Goal: Information Seeking & Learning: Learn about a topic

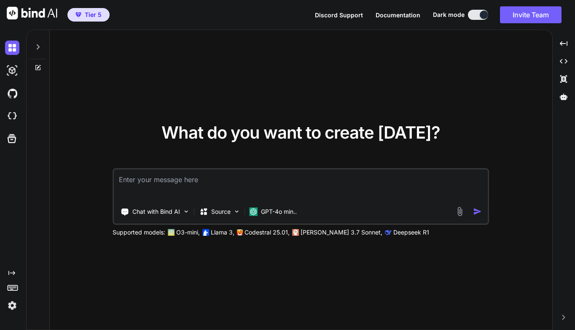
type textarea "x"
click at [14, 116] on img at bounding box center [12, 116] width 14 height 14
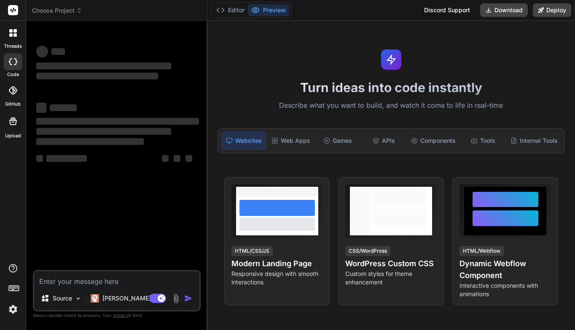
click at [78, 11] on icon at bounding box center [79, 11] width 6 height 6
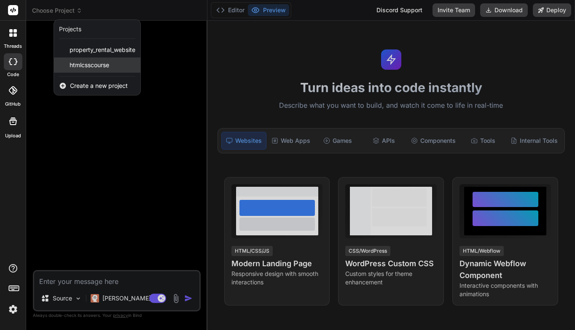
click at [78, 60] on div "htmlcsscourse" at bounding box center [97, 64] width 86 height 15
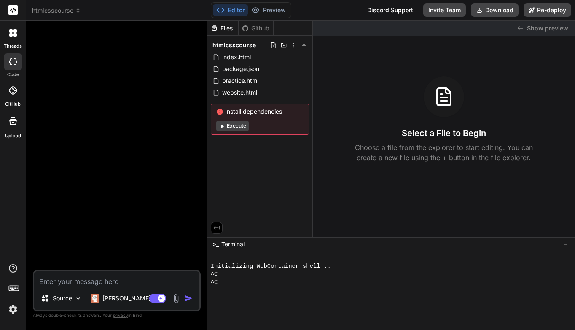
type textarea "x"
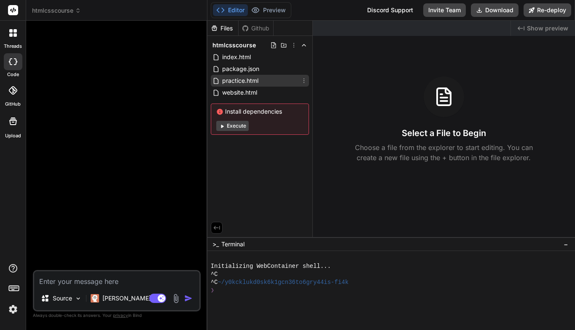
click at [235, 77] on span "practice.html" at bounding box center [241, 81] width 38 height 10
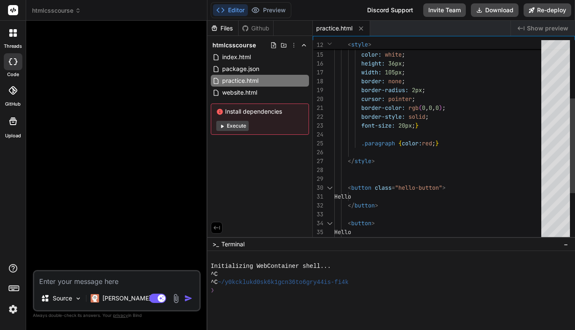
click at [449, 144] on div ".paragraph { color: red ; }" at bounding box center [441, 143] width 212 height 9
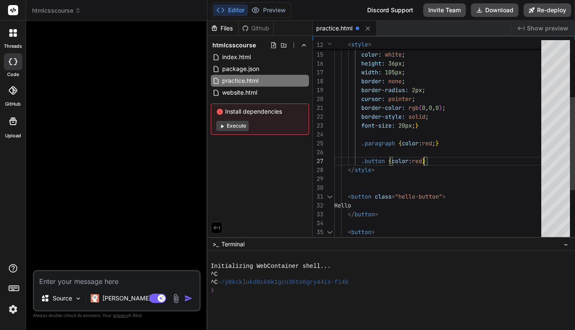
scroll to position [62, 0]
click at [459, 165] on div "</ style >" at bounding box center [441, 169] width 212 height 9
click at [449, 162] on div ".button { color: red }" at bounding box center [441, 161] width 212 height 9
click at [435, 159] on div ".button { color: red }" at bounding box center [441, 161] width 212 height 9
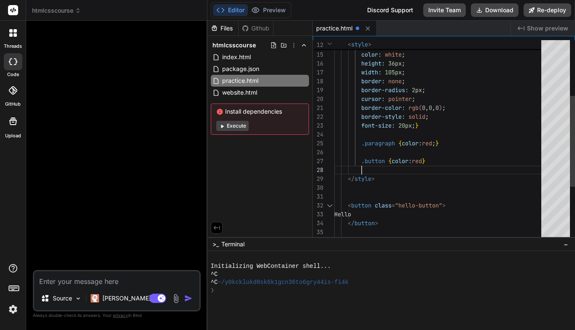
click at [481, 159] on div ".button { color: red }" at bounding box center [441, 161] width 212 height 9
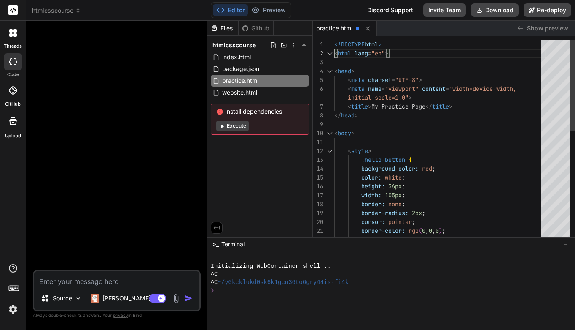
scroll to position [9, 0]
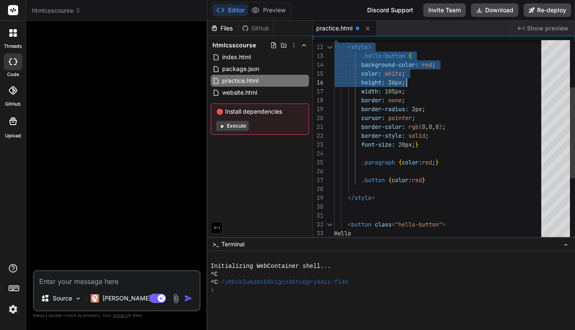
drag, startPoint x: 335, startPoint y: 45, endPoint x: 414, endPoint y: 77, distance: 85.2
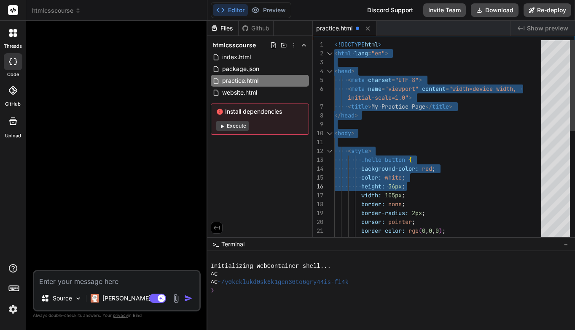
click at [335, 42] on span "<!DOCTYPE" at bounding box center [350, 45] width 30 height 8
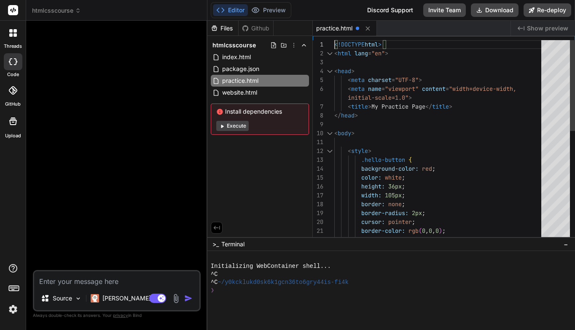
scroll to position [0, 0]
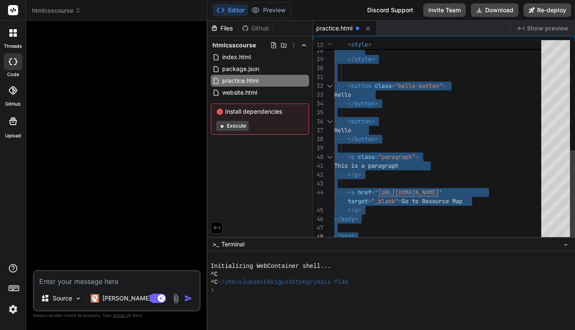
drag, startPoint x: 335, startPoint y: 42, endPoint x: 446, endPoint y: 251, distance: 236.3
click at [404, 126] on div "Hello" at bounding box center [441, 130] width 212 height 9
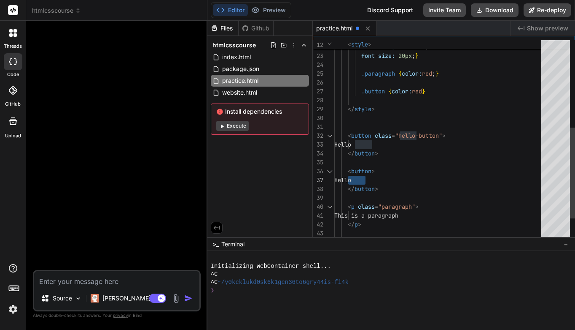
click at [424, 91] on span "}" at bounding box center [423, 91] width 3 height 8
click at [461, 116] on div at bounding box center [441, 117] width 212 height 9
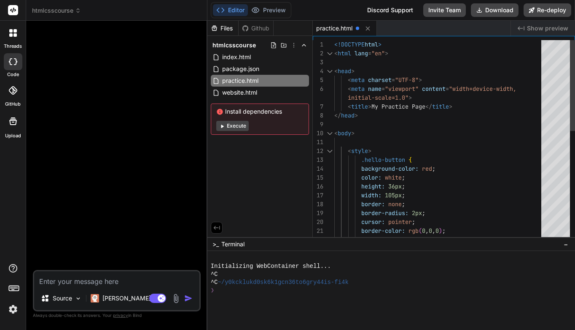
scroll to position [9, 0]
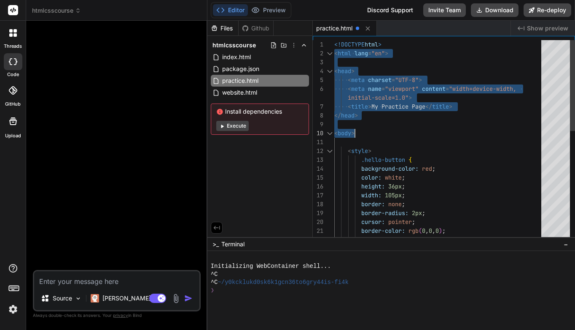
drag, startPoint x: 335, startPoint y: 46, endPoint x: 368, endPoint y: 125, distance: 86.0
click at [368, 125] on div "border-style: solid ; border-color: rgb ( 0 , 0 , 0 ) ; border: none ; border-r…" at bounding box center [441, 261] width 212 height 443
click at [335, 46] on span "<!DOCTYPE" at bounding box center [350, 45] width 30 height 8
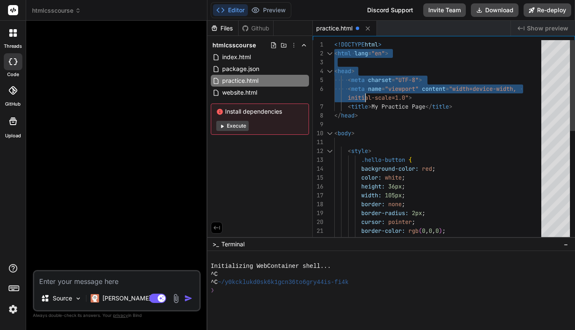
drag, startPoint x: 335, startPoint y: 46, endPoint x: 351, endPoint y: 66, distance: 26.4
click at [351, 66] on div "border-style: solid ; border-color: rgb ( 0 , 0 , 0 ) ; border: none ; border-r…" at bounding box center [441, 261] width 212 height 443
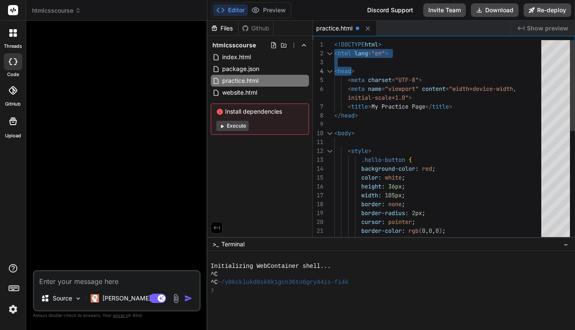
click at [351, 67] on div at bounding box center [351, 71] width 1 height 9
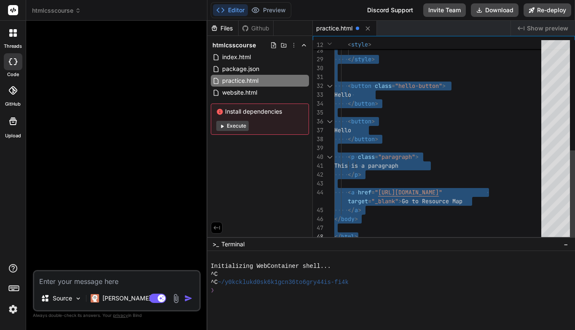
drag, startPoint x: 335, startPoint y: 44, endPoint x: 446, endPoint y: 276, distance: 256.5
click at [445, 276] on div "Files Github htmlcsscourse index.html package.json practice.html website.html I…" at bounding box center [392, 175] width 368 height 309
click at [420, 119] on div "< button >" at bounding box center [441, 121] width 212 height 9
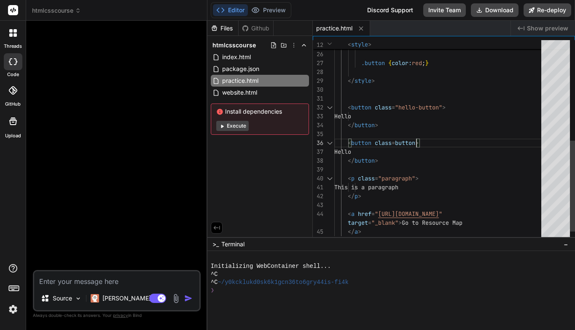
click at [458, 162] on div "</ button >" at bounding box center [441, 160] width 212 height 9
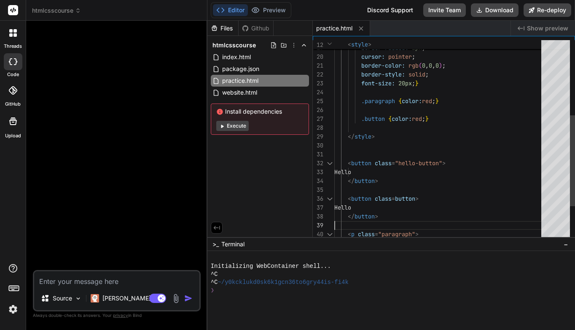
click at [428, 119] on span "}" at bounding box center [427, 119] width 3 height 8
click at [428, 120] on span "}" at bounding box center [427, 119] width 3 height 8
click at [428, 121] on span "}" at bounding box center [427, 119] width 3 height 8
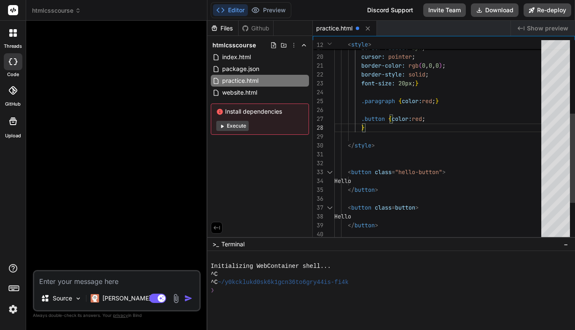
scroll to position [80, 0]
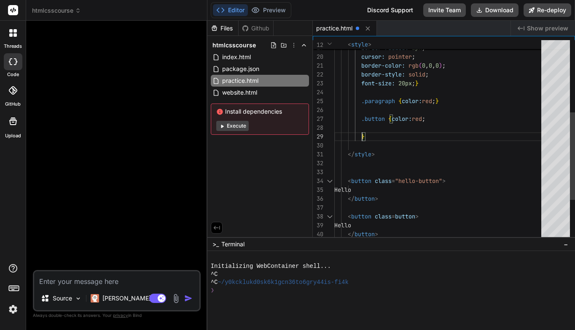
click at [392, 125] on div at bounding box center [441, 127] width 212 height 9
click at [361, 136] on span at bounding box center [348, 136] width 27 height 8
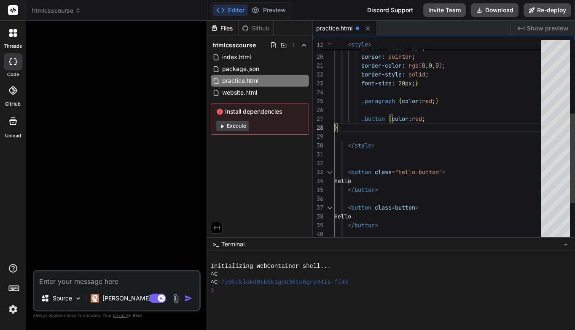
scroll to position [62, 0]
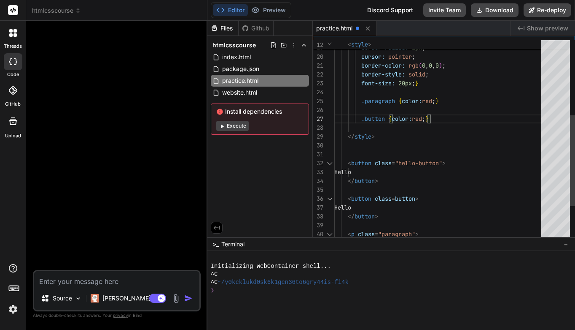
click at [442, 119] on div ".button { color: red ; }" at bounding box center [441, 118] width 212 height 9
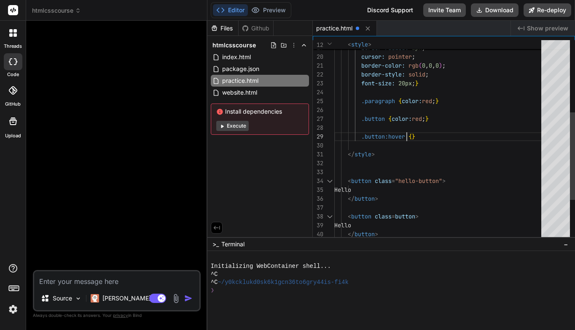
scroll to position [80, 0]
click at [414, 134] on span "}" at bounding box center [413, 136] width 3 height 8
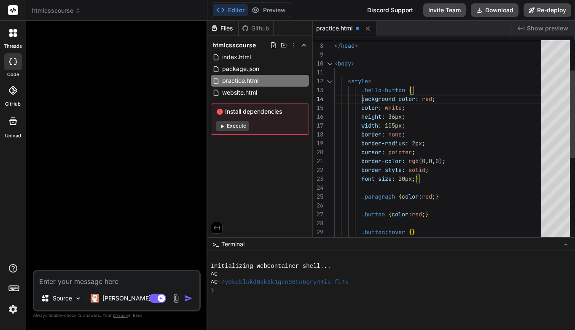
scroll to position [35, 0]
drag, startPoint x: 362, startPoint y: 97, endPoint x: 439, endPoint y: 97, distance: 77.2
click at [439, 97] on div "background-color: red ;" at bounding box center [441, 99] width 212 height 9
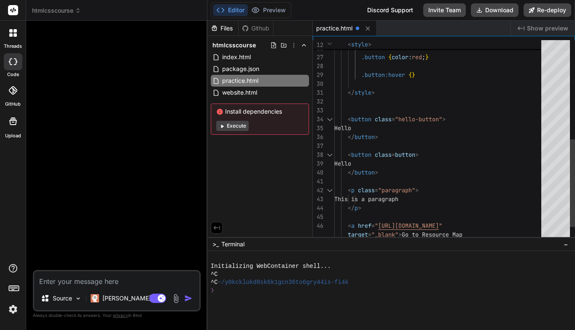
click at [414, 74] on span "}" at bounding box center [413, 75] width 3 height 8
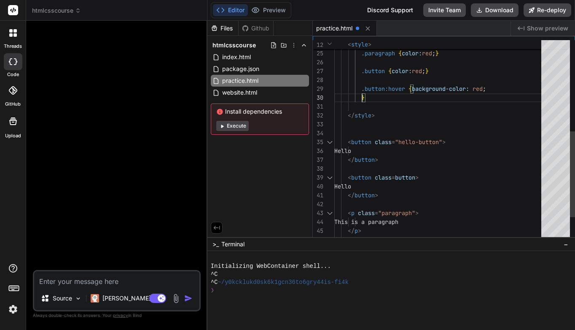
scroll to position [0, 0]
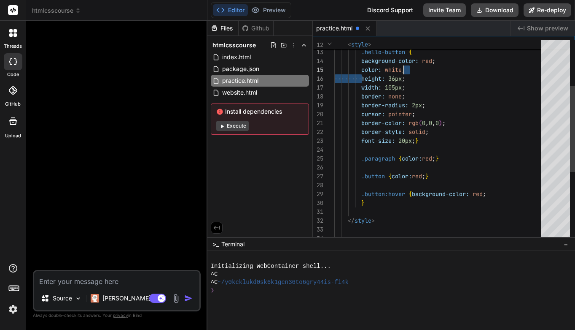
drag, startPoint x: 362, startPoint y: 70, endPoint x: 368, endPoint y: 71, distance: 5.6
click at [386, 72] on span "color: white ;" at bounding box center [370, 69] width 71 height 9
click at [361, 70] on span at bounding box center [348, 70] width 27 height 8
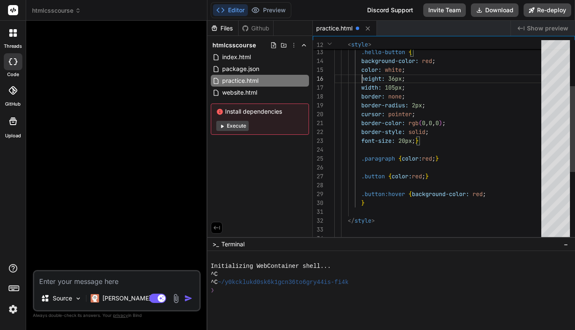
click at [363, 68] on span "color:" at bounding box center [372, 70] width 20 height 8
drag, startPoint x: 361, startPoint y: 69, endPoint x: 415, endPoint y: 67, distance: 54.0
click at [415, 67] on div "color: white ;" at bounding box center [441, 69] width 212 height 9
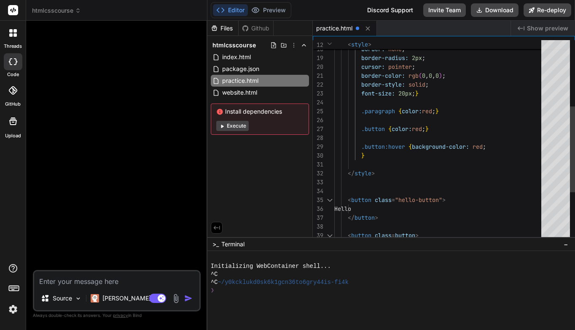
click at [490, 146] on div ".button:hover { background-color: red ;" at bounding box center [441, 146] width 212 height 9
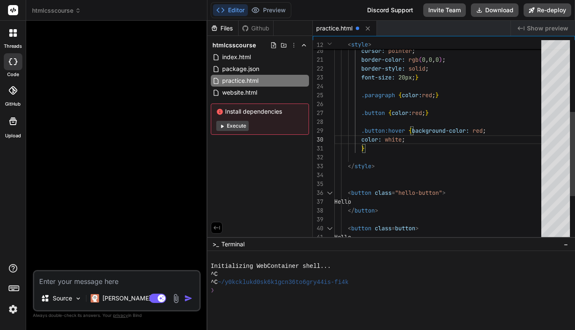
scroll to position [80, 0]
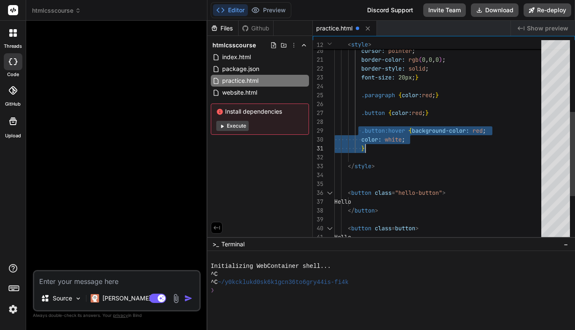
drag, startPoint x: 360, startPoint y: 130, endPoint x: 401, endPoint y: 141, distance: 42.5
click at [401, 141] on div "border-style: solid ; border-color: rgb ( 0 , 0 , 0 ) ; cursor: pointer ; borde…" at bounding box center [441, 108] width 212 height 478
click at [438, 150] on div "}" at bounding box center [441, 148] width 212 height 9
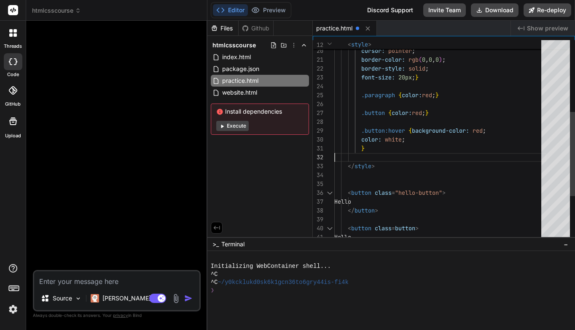
scroll to position [18, 0]
click at [372, 150] on div "}" at bounding box center [441, 148] width 212 height 9
click at [370, 147] on div "}" at bounding box center [441, 148] width 212 height 9
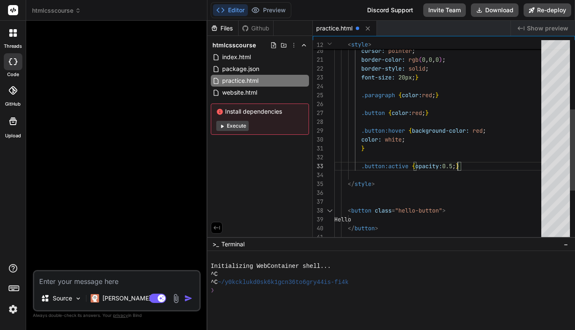
scroll to position [27, 0]
click at [501, 192] on div at bounding box center [441, 192] width 212 height 9
drag, startPoint x: 362, startPoint y: 165, endPoint x: 470, endPoint y: 165, distance: 108.4
click at [470, 165] on div ".button:active { opacity: 0.5 ; }" at bounding box center [441, 166] width 212 height 9
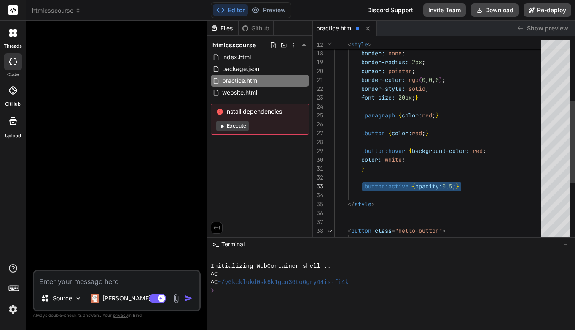
click at [510, 170] on div "}" at bounding box center [441, 168] width 212 height 9
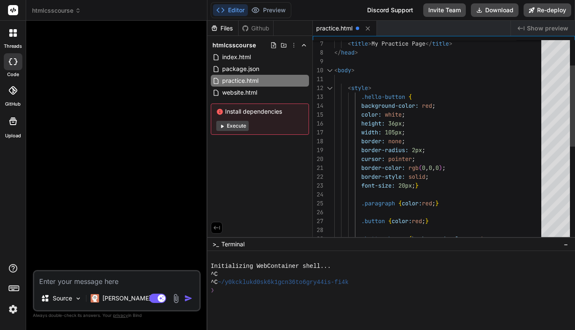
scroll to position [71, 0]
drag, startPoint x: 362, startPoint y: 140, endPoint x: 409, endPoint y: 139, distance: 46.4
click at [409, 139] on div "border: none ;" at bounding box center [441, 141] width 212 height 9
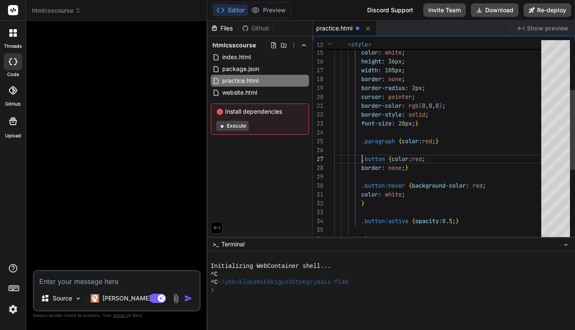
scroll to position [62, 0]
drag, startPoint x: 362, startPoint y: 158, endPoint x: 419, endPoint y: 167, distance: 57.3
click at [419, 167] on div "border-style: solid ; border-color: rgb ( 0 , 0 , 0 ) ; font-size: 20px ; } .pa…" at bounding box center [441, 167] width 212 height 505
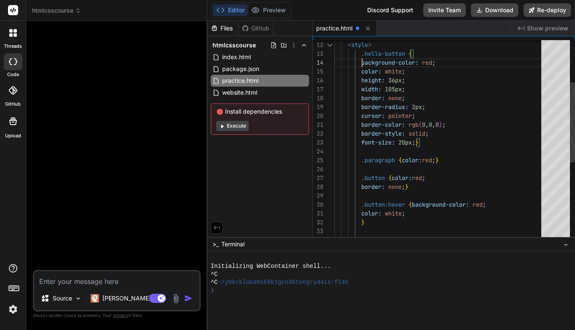
scroll to position [35, 0]
drag, startPoint x: 362, startPoint y: 62, endPoint x: 438, endPoint y: 60, distance: 76.0
click at [438, 60] on div "background-color: red ;" at bounding box center [441, 62] width 212 height 9
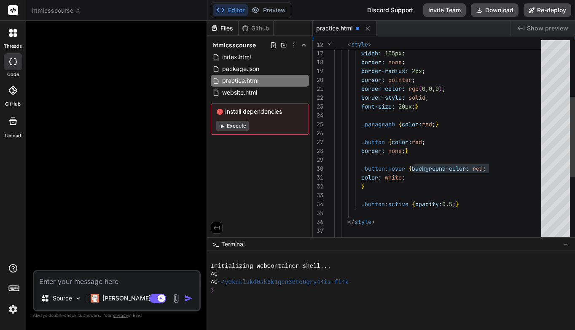
click at [407, 151] on span "}" at bounding box center [406, 151] width 3 height 8
click at [405, 151] on span ";" at bounding box center [403, 151] width 3 height 8
click at [405, 149] on span ";" at bounding box center [403, 151] width 3 height 8
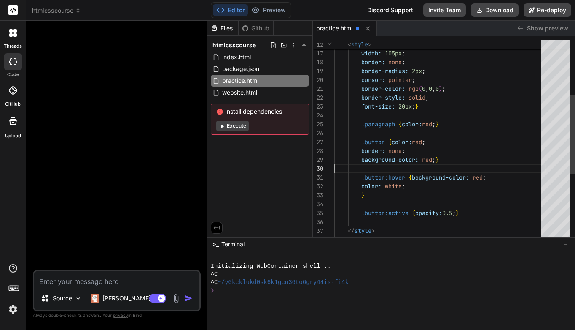
scroll to position [0, 0]
click at [425, 160] on span "background-color: red ; }" at bounding box center [387, 159] width 105 height 9
click at [425, 160] on span "red" at bounding box center [427, 160] width 10 height 8
drag, startPoint x: 424, startPoint y: 159, endPoint x: 434, endPoint y: 160, distance: 10.2
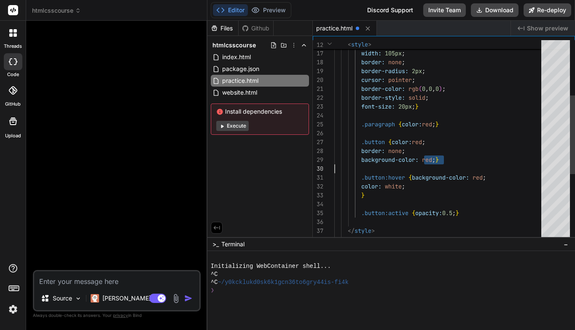
click at [439, 174] on span "background-color:" at bounding box center [440, 177] width 57 height 8
click at [435, 159] on span ";" at bounding box center [433, 160] width 3 height 8
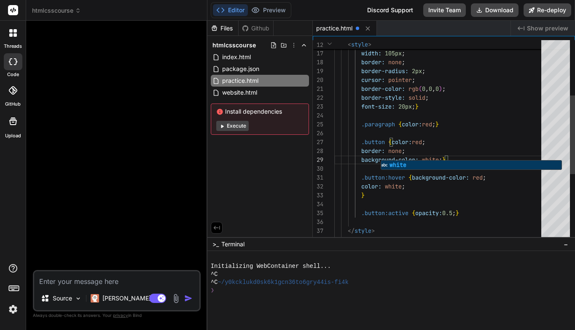
click at [435, 181] on span ".button:hover { background-color: red ;" at bounding box center [411, 177] width 152 height 9
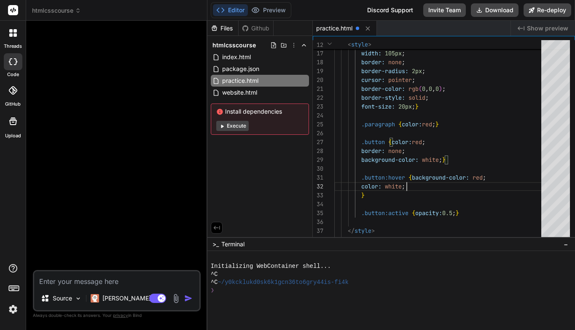
scroll to position [18, 0]
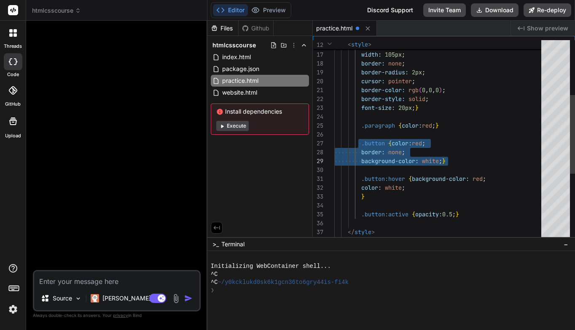
drag, startPoint x: 360, startPoint y: 143, endPoint x: 455, endPoint y: 159, distance: 96.8
click at [455, 159] on div "border-style: solid ; border-color: rgb ( 0 , 0 , 0 ) ; font-size: 20px ; } .pa…" at bounding box center [441, 157] width 212 height 514
click at [466, 146] on div ".button { color: red ;" at bounding box center [441, 143] width 212 height 9
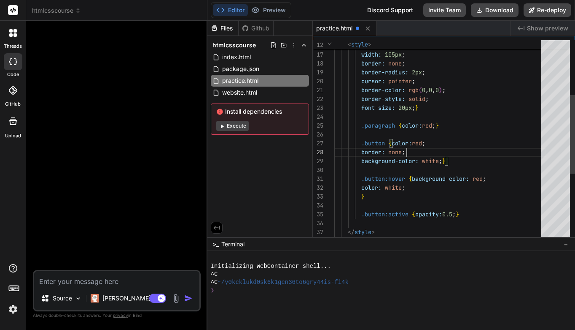
scroll to position [80, 0]
drag, startPoint x: 424, startPoint y: 160, endPoint x: 441, endPoint y: 161, distance: 16.9
click at [497, 157] on div "background-color: black ; }" at bounding box center [441, 161] width 212 height 9
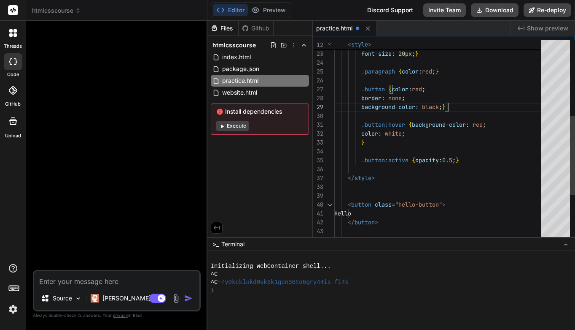
click at [443, 106] on span ";" at bounding box center [440, 107] width 3 height 8
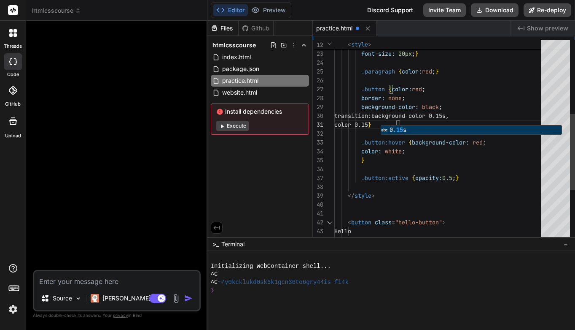
scroll to position [9, 0]
click at [439, 122] on div "color 0.15s }" at bounding box center [441, 124] width 212 height 9
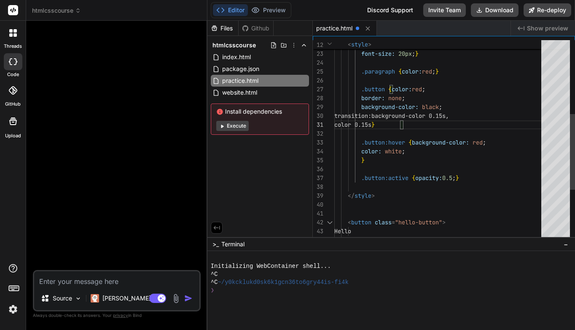
click at [372, 124] on span "color 0.15s" at bounding box center [353, 125] width 37 height 8
click at [431, 129] on div "color 0.15s; }" at bounding box center [441, 124] width 212 height 9
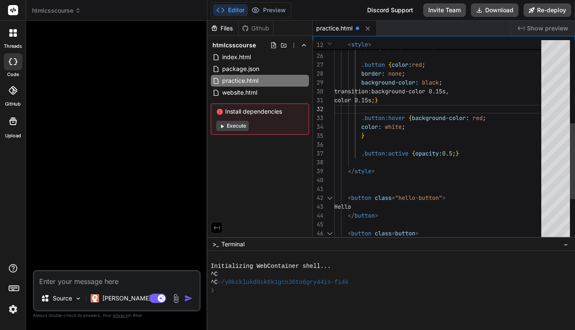
click at [424, 103] on div "color 0.15s; }" at bounding box center [441, 100] width 212 height 9
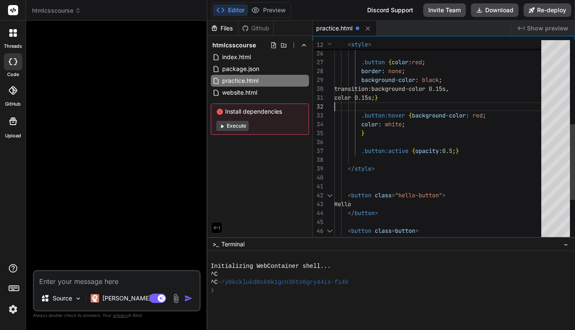
click at [438, 99] on div "color 0.15s; }" at bounding box center [441, 97] width 212 height 9
click at [419, 98] on div "color 0.15s; }" at bounding box center [441, 97] width 212 height 9
click at [425, 98] on div "color 0.15s; }" at bounding box center [441, 97] width 212 height 9
click at [437, 124] on div "color: white ;" at bounding box center [441, 124] width 212 height 9
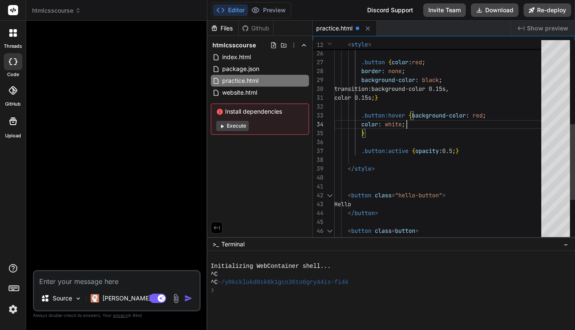
click at [436, 101] on div "color 0.15s; }" at bounding box center [441, 97] width 212 height 9
click at [419, 95] on div "color 0.15s; }" at bounding box center [441, 97] width 212 height 9
click at [414, 90] on span "transition:background-color 0.15s," at bounding box center [392, 89] width 115 height 8
click at [397, 89] on span "transition:background-color 0.15s," at bounding box center [392, 89] width 115 height 8
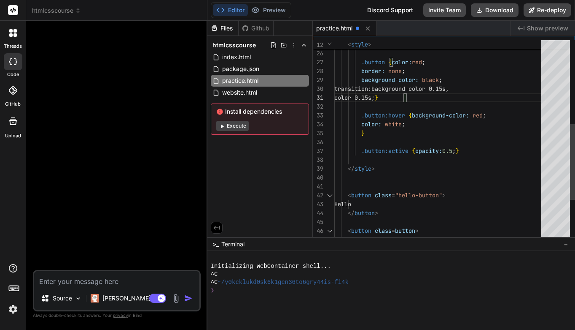
scroll to position [0, 0]
click at [400, 90] on span "transition:background-color 0.15s," at bounding box center [392, 89] width 115 height 8
click at [399, 87] on span "transition:background-color 0.15s," at bounding box center [392, 89] width 115 height 8
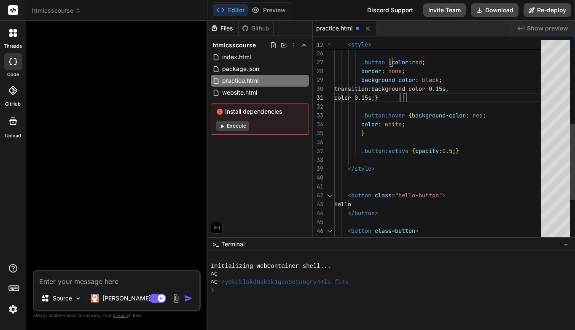
scroll to position [0, 0]
click at [435, 102] on div "color 0.15s ; }" at bounding box center [441, 97] width 212 height 9
click at [424, 100] on div "color 0.15s ; }" at bounding box center [441, 97] width 212 height 9
click at [419, 97] on div "color 0.15s ; }" at bounding box center [441, 97] width 212 height 9
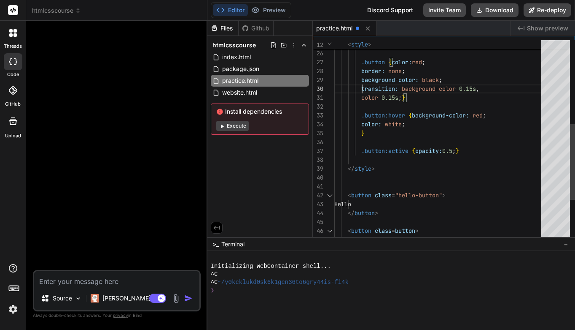
scroll to position [0, 0]
drag, startPoint x: 362, startPoint y: 88, endPoint x: 411, endPoint y: 95, distance: 50.3
click at [411, 95] on div ".button:hover { background-color: red ; color: white ; } .button:active { opaci…" at bounding box center [441, 85] width 212 height 532
click at [538, 124] on div "color: white ;" at bounding box center [441, 124] width 212 height 9
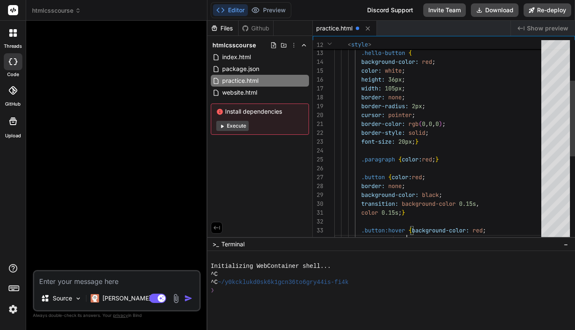
click at [432, 143] on div "font-size: 20px ; }" at bounding box center [441, 141] width 212 height 9
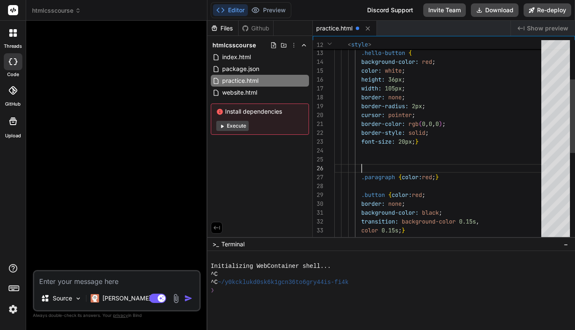
scroll to position [53, 0]
click at [370, 157] on div at bounding box center [441, 159] width 212 height 9
click at [376, 151] on div at bounding box center [441, 150] width 212 height 9
click at [376, 155] on div at bounding box center [441, 159] width 212 height 9
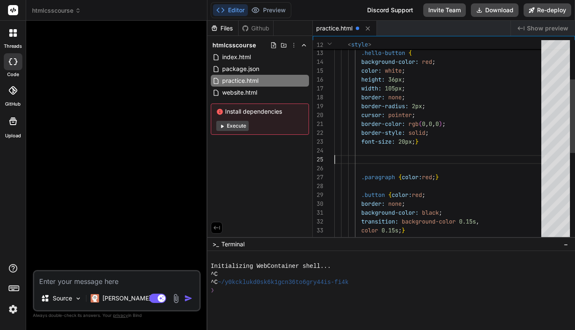
click at [373, 149] on div at bounding box center [441, 150] width 212 height 9
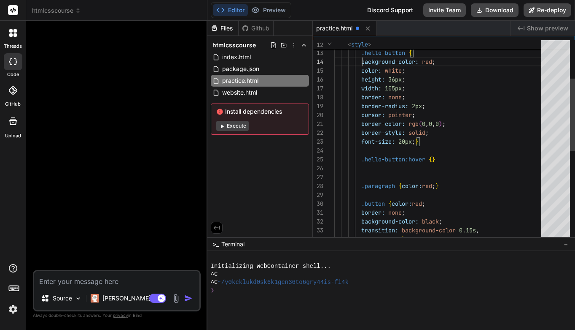
scroll to position [35, 0]
drag, startPoint x: 362, startPoint y: 61, endPoint x: 434, endPoint y: 59, distance: 72.2
click at [373, 62] on span "background-color:" at bounding box center [390, 62] width 57 height 8
drag, startPoint x: 362, startPoint y: 59, endPoint x: 441, endPoint y: 60, distance: 79.7
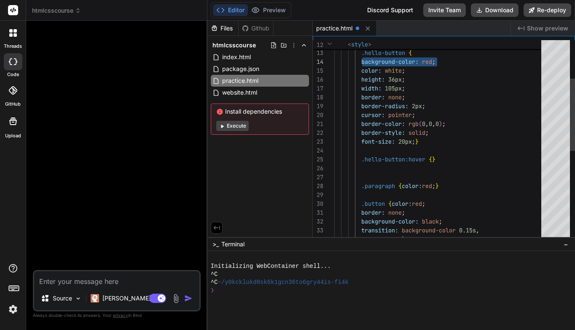
click at [441, 60] on div "background-color: red ;" at bounding box center [441, 61] width 212 height 9
click at [435, 159] on span "}" at bounding box center [433, 159] width 3 height 8
drag, startPoint x: 363, startPoint y: 60, endPoint x: 438, endPoint y: 60, distance: 75.1
click at [438, 60] on div "background-color: red ;" at bounding box center [441, 61] width 212 height 9
click at [435, 159] on span "}" at bounding box center [433, 159] width 3 height 8
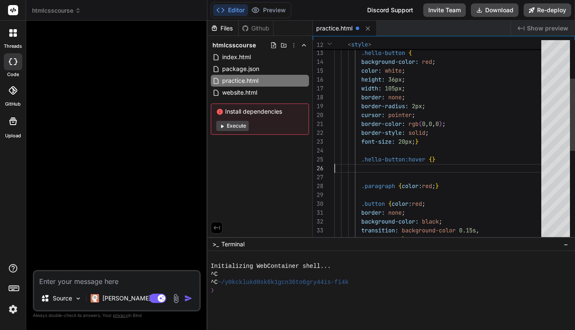
scroll to position [53, 0]
click at [434, 159] on span "}" at bounding box center [433, 159] width 3 height 8
click at [432, 160] on span "{" at bounding box center [430, 159] width 3 height 8
click at [435, 158] on span "}" at bounding box center [433, 159] width 3 height 8
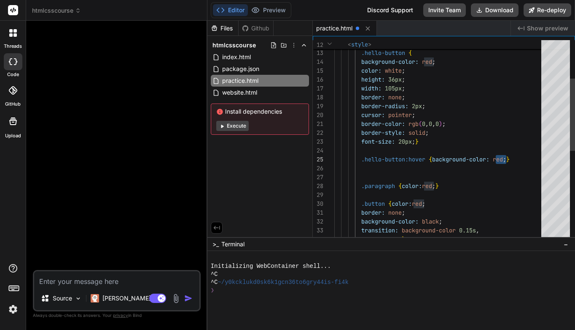
drag, startPoint x: 496, startPoint y: 158, endPoint x: 505, endPoint y: 157, distance: 9.3
click at [505, 157] on span ".hello-button:hover { background-color: red ; }" at bounding box center [423, 159] width 176 height 9
click at [528, 192] on div at bounding box center [441, 194] width 212 height 9
click at [510, 159] on span ";" at bounding box center [508, 159] width 3 height 8
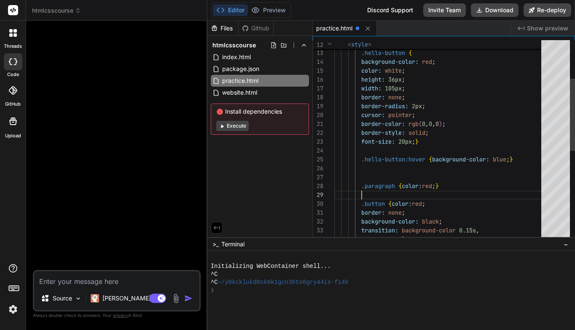
scroll to position [53, 0]
click at [513, 160] on span "}" at bounding box center [511, 159] width 3 height 8
click at [504, 171] on div at bounding box center [441, 168] width 212 height 9
click at [513, 159] on span "}" at bounding box center [511, 159] width 3 height 8
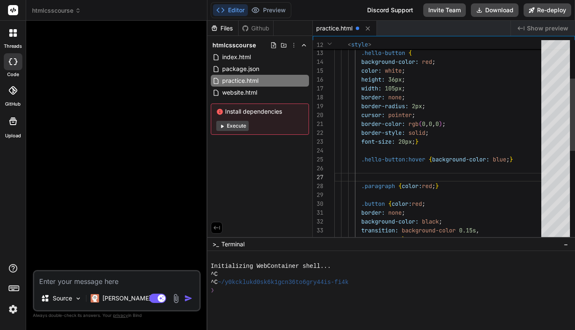
scroll to position [44, 0]
click at [513, 159] on span "}" at bounding box center [511, 159] width 3 height 8
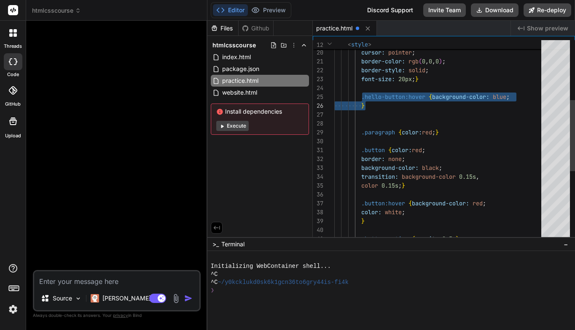
drag, startPoint x: 362, startPoint y: 95, endPoint x: 370, endPoint y: 104, distance: 12.3
click at [370, 104] on div ".button:active { opacity: 0.5 ; } } color: white ; .button:hover { background-c…" at bounding box center [441, 154] width 212 height 567
click at [472, 130] on div ".paragraph { color: red ; }" at bounding box center [441, 132] width 212 height 9
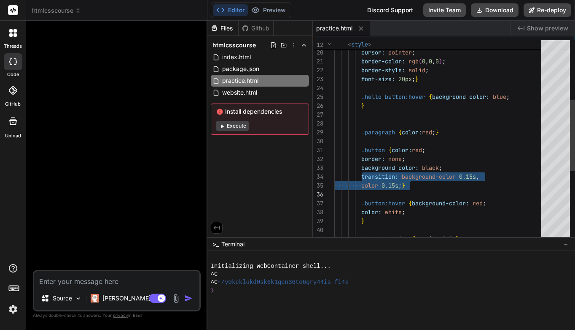
drag, startPoint x: 362, startPoint y: 176, endPoint x: 408, endPoint y: 186, distance: 47.0
click at [408, 186] on div "border: none ; .button { color: red ; .paragraph { color: red ; } } .hello-butt…" at bounding box center [441, 154] width 212 height 567
click at [417, 79] on span "}" at bounding box center [417, 79] width 3 height 8
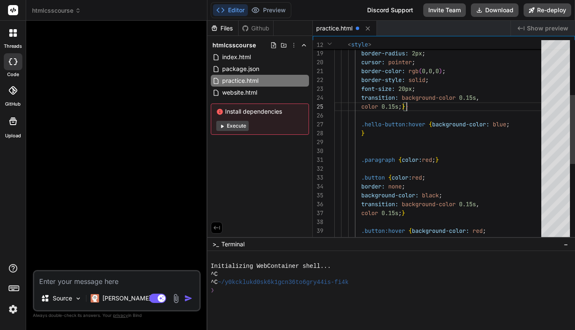
scroll to position [44, 0]
click at [416, 107] on div "color 0.15s ; } }" at bounding box center [441, 106] width 212 height 9
click at [412, 107] on div "color 0.15s ; } }" at bounding box center [441, 106] width 212 height 9
click at [409, 107] on span "}" at bounding box center [406, 107] width 3 height 8
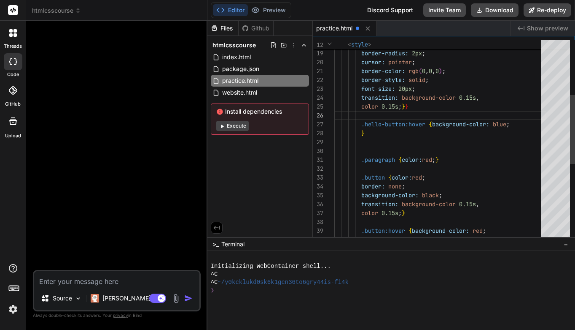
click at [405, 106] on span "}" at bounding box center [403, 107] width 3 height 8
click at [412, 107] on div "color 0.15s ; } }" at bounding box center [441, 106] width 212 height 9
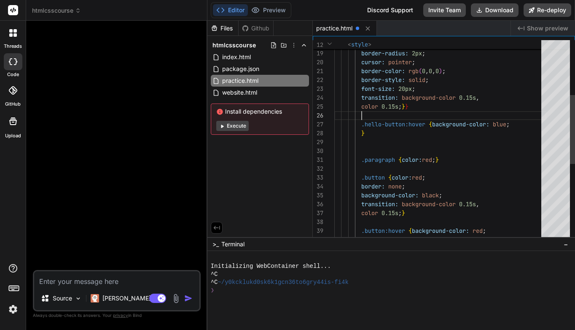
click at [412, 107] on div "color 0.15s ; } }" at bounding box center [441, 106] width 212 height 9
click at [409, 106] on span "}" at bounding box center [406, 107] width 3 height 8
click at [399, 107] on span "0.15s" at bounding box center [390, 107] width 17 height 8
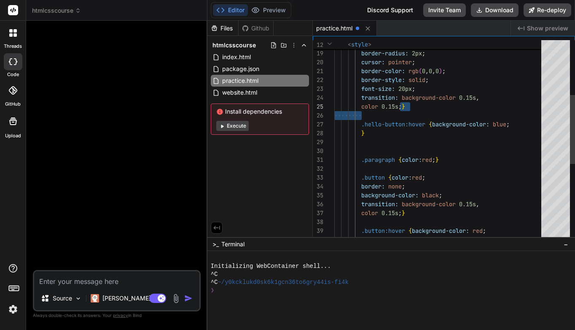
click at [399, 106] on span "0.15s" at bounding box center [390, 107] width 17 height 8
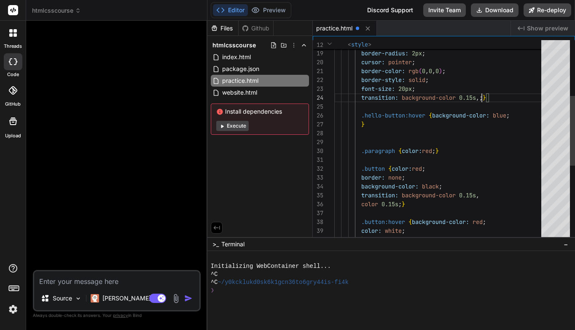
scroll to position [35, 0]
click at [464, 140] on div at bounding box center [441, 142] width 212 height 9
click at [363, 98] on span "transition:" at bounding box center [380, 98] width 37 height 8
click at [362, 97] on span "transition:" at bounding box center [380, 98] width 37 height 8
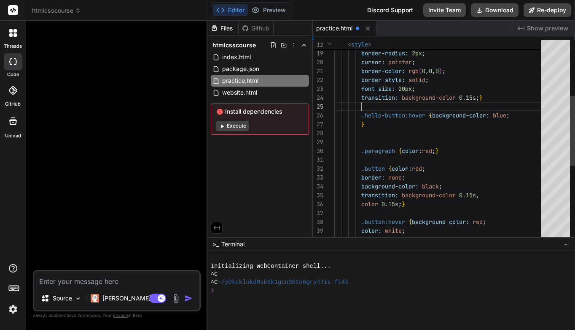
scroll to position [35, 0]
drag, startPoint x: 362, startPoint y: 97, endPoint x: 481, endPoint y: 97, distance: 119.4
click at [481, 97] on span "transition: background-color 0.15s ; }" at bounding box center [409, 97] width 149 height 9
click at [511, 93] on div "transition: background-color 0.15s ; }" at bounding box center [441, 97] width 212 height 9
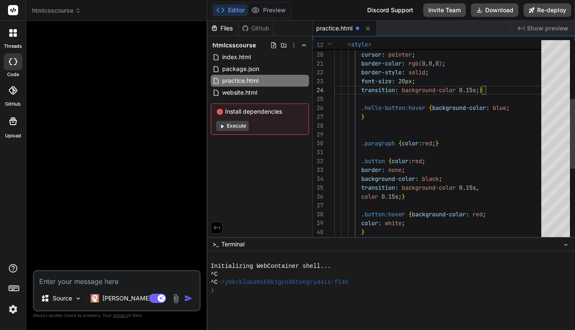
click at [510, 108] on span ";" at bounding box center [508, 108] width 3 height 8
click at [507, 108] on span "blue" at bounding box center [500, 108] width 14 height 8
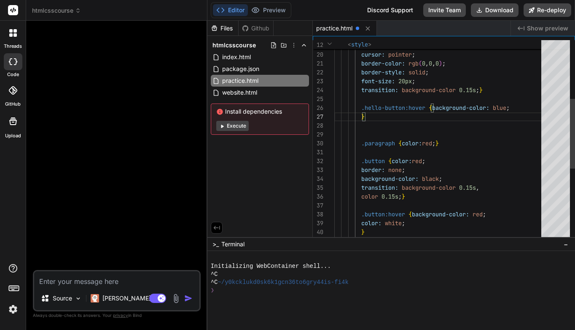
click at [510, 108] on span ";" at bounding box center [508, 108] width 3 height 8
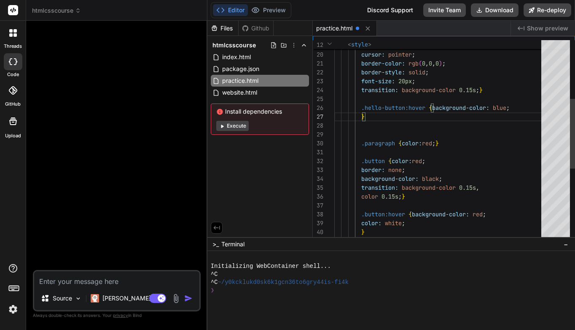
click at [507, 109] on span "blue" at bounding box center [500, 108] width 14 height 8
click at [510, 108] on span ";" at bounding box center [508, 108] width 3 height 8
click at [402, 108] on span ".hello-button:hover" at bounding box center [394, 108] width 64 height 8
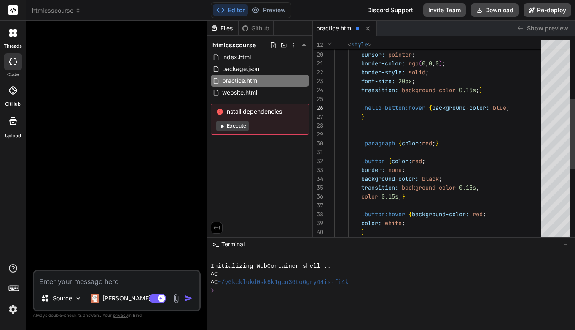
click at [507, 108] on span "blue" at bounding box center [500, 108] width 14 height 8
click at [360, 117] on span at bounding box center [348, 117] width 27 height 8
click at [362, 116] on span at bounding box center [348, 117] width 27 height 8
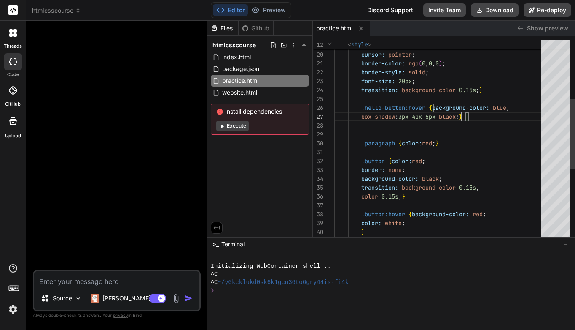
click at [463, 116] on span "}" at bounding box center [460, 117] width 3 height 8
click at [481, 119] on div "box-shadow : 3px 4px 5px black ; }" at bounding box center [441, 116] width 212 height 9
click at [404, 117] on span "3px" at bounding box center [404, 116] width 10 height 8
click at [360, 115] on span at bounding box center [348, 116] width 27 height 8
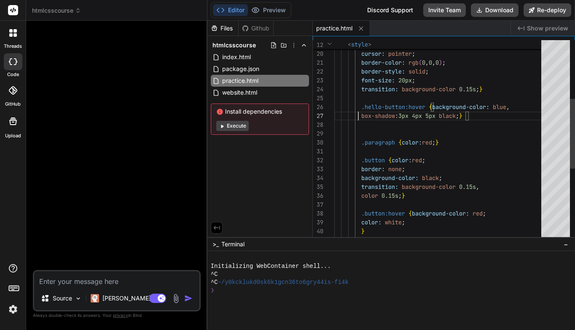
scroll to position [62, 0]
click at [363, 117] on span "box-shadow" at bounding box center [379, 116] width 34 height 8
click at [362, 118] on span "box-shadow" at bounding box center [379, 116] width 34 height 8
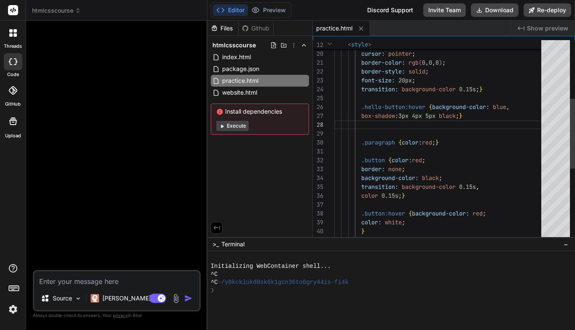
click at [363, 116] on span "box-shadow" at bounding box center [379, 116] width 34 height 8
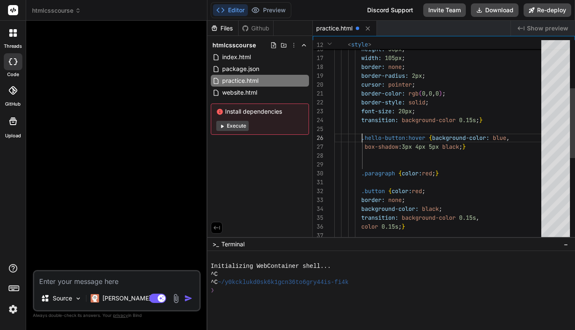
scroll to position [53, 0]
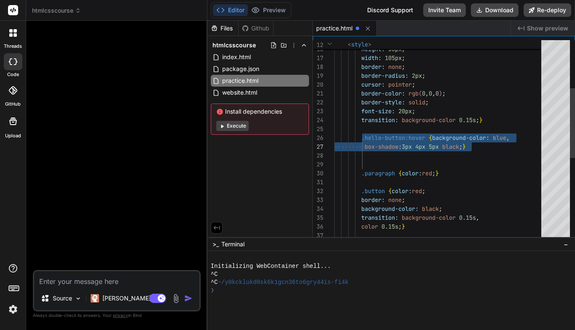
drag, startPoint x: 362, startPoint y: 136, endPoint x: 476, endPoint y: 145, distance: 114.2
click at [476, 145] on div "border-style: solid ; border-color: rgb ( 0 , 0 , 0 ) ; cursor: pointer ; borde…" at bounding box center [441, 191] width 212 height 576
click at [501, 155] on div at bounding box center [441, 155] width 212 height 9
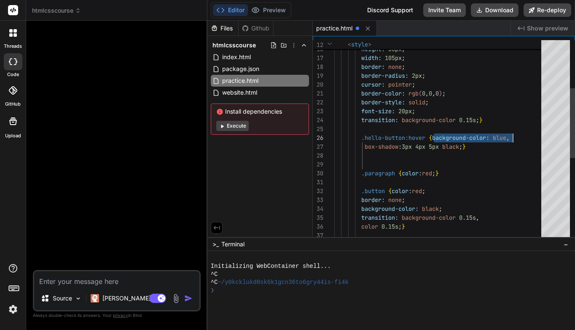
drag, startPoint x: 435, startPoint y: 137, endPoint x: 514, endPoint y: 138, distance: 78.9
click at [521, 153] on div at bounding box center [441, 155] width 212 height 9
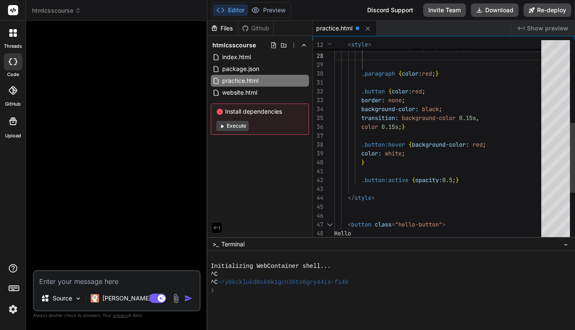
scroll to position [27, 0]
drag, startPoint x: 363, startPoint y: 180, endPoint x: 376, endPoint y: 179, distance: 13.1
click at [377, 179] on span ".button:active" at bounding box center [385, 180] width 47 height 8
drag, startPoint x: 362, startPoint y: 179, endPoint x: 462, endPoint y: 177, distance: 100.0
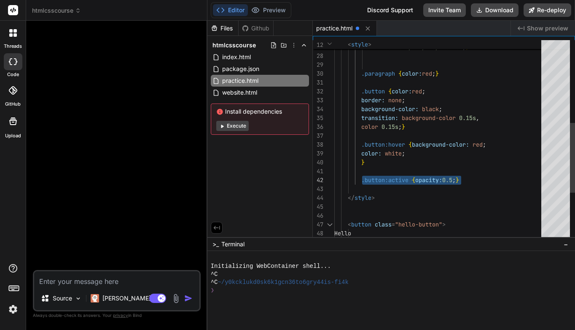
click at [459, 177] on span ".button:active { opacity: 0.5 ; }" at bounding box center [397, 180] width 125 height 9
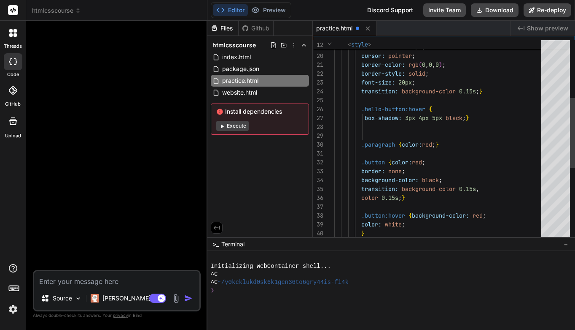
click at [479, 117] on div "box-shadow: 3px 4px 5px black ; }" at bounding box center [441, 117] width 212 height 9
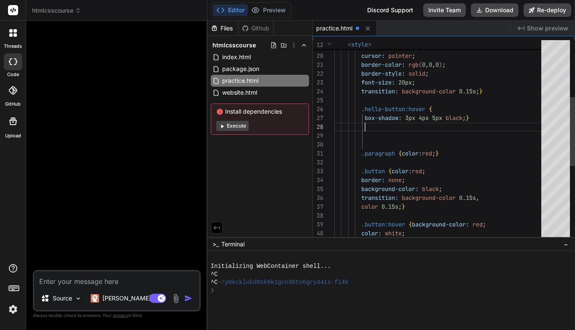
scroll to position [80, 0]
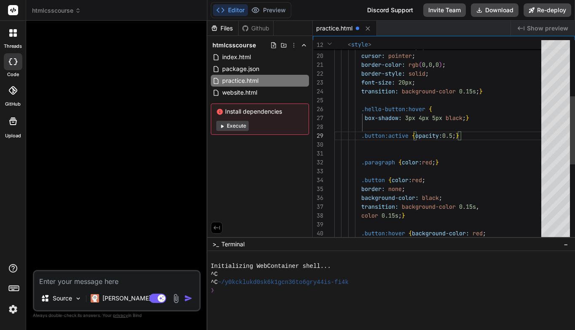
click at [365, 136] on span ".button:active" at bounding box center [385, 136] width 47 height 8
click at [366, 136] on span ".button:active" at bounding box center [385, 136] width 47 height 8
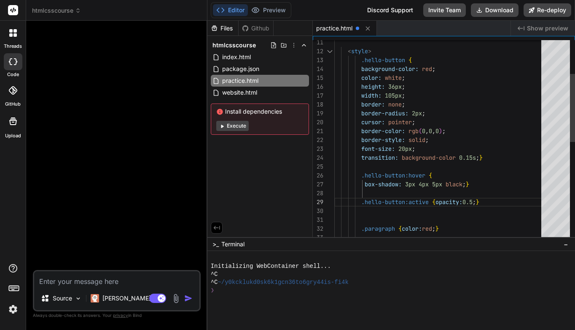
scroll to position [35, 0]
drag, startPoint x: 363, startPoint y: 68, endPoint x: 436, endPoint y: 68, distance: 73.0
click at [436, 68] on span "background-color: red ;" at bounding box center [385, 69] width 101 height 9
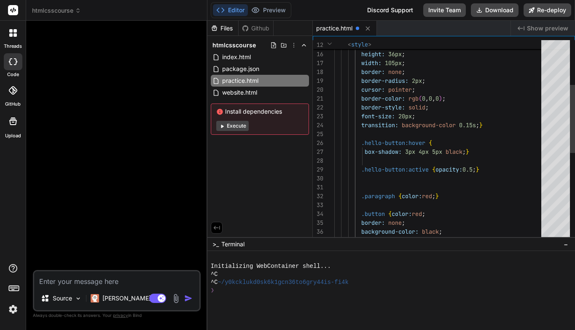
scroll to position [80, 0]
drag, startPoint x: 438, startPoint y: 169, endPoint x: 478, endPoint y: 169, distance: 40.1
click at [478, 169] on span ".hello-button:active { opacity: 0.5 ; }" at bounding box center [407, 169] width 145 height 9
drag, startPoint x: 501, startPoint y: 169, endPoint x: 511, endPoint y: 169, distance: 9.3
click at [511, 169] on span ".hello-button:active { background-color: red ; }" at bounding box center [424, 169] width 179 height 9
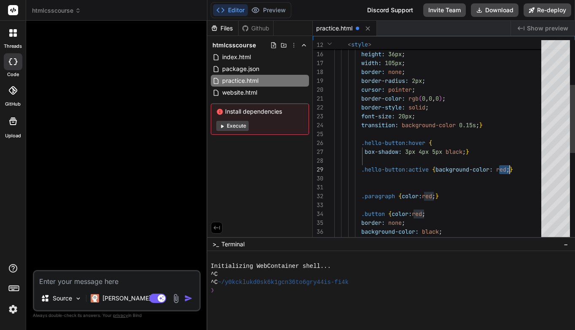
drag, startPoint x: 500, startPoint y: 168, endPoint x: 510, endPoint y: 167, distance: 9.4
click at [537, 203] on div at bounding box center [441, 204] width 212 height 9
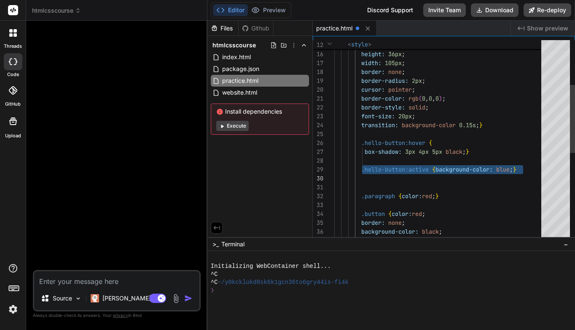
drag, startPoint x: 362, startPoint y: 169, endPoint x: 523, endPoint y: 169, distance: 161.2
click at [510, 203] on div at bounding box center [441, 204] width 212 height 9
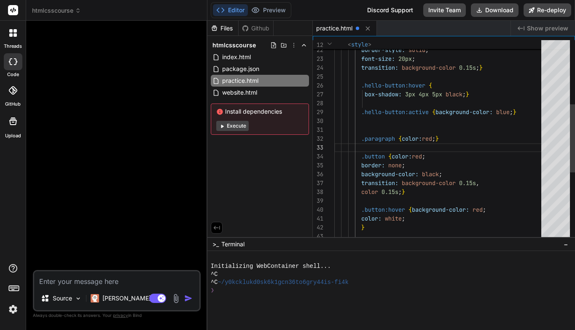
click at [366, 124] on div at bounding box center [441, 120] width 212 height 9
click at [365, 124] on div at bounding box center [441, 120] width 212 height 9
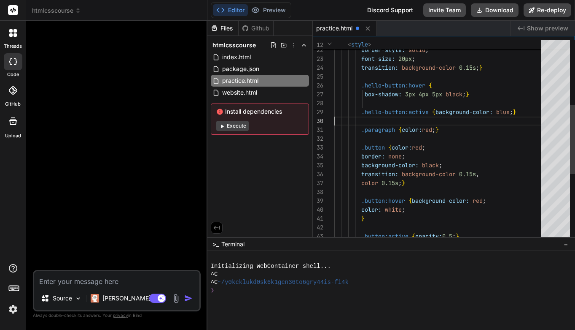
scroll to position [0, 0]
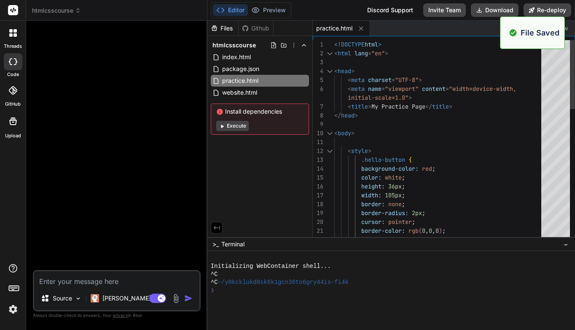
click at [521, 162] on div ".hello-button {" at bounding box center [441, 159] width 212 height 9
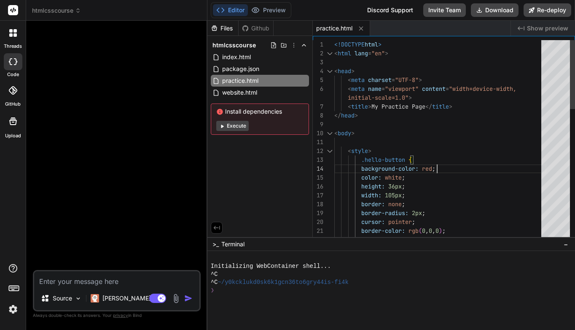
click at [336, 44] on span "<!DOCTYPE" at bounding box center [350, 45] width 30 height 8
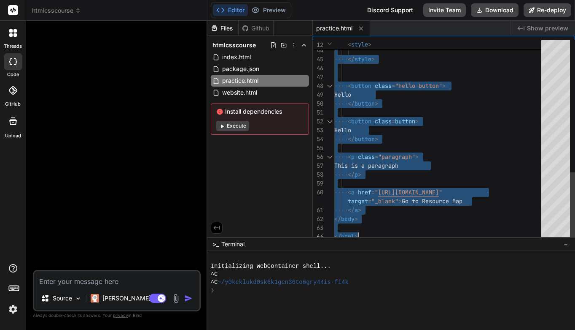
drag, startPoint x: 335, startPoint y: 43, endPoint x: 426, endPoint y: 240, distance: 217.1
click at [426, 240] on div "Files Github htmlcsscourse index.html package.json practice.html website.html I…" at bounding box center [392, 175] width 368 height 309
type textarea "</button> <button class=button> Hello </button> <p class="paragraph"> This is a…"
click at [512, 162] on div "This is a paragraph" at bounding box center [441, 165] width 212 height 9
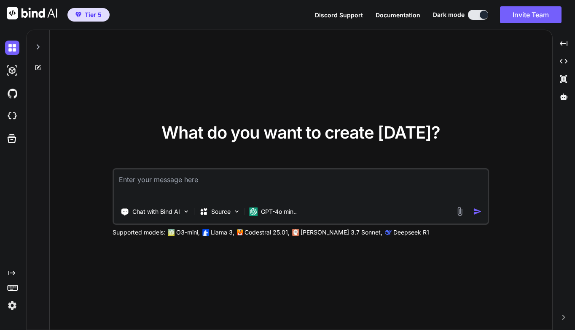
type textarea "x"
click at [11, 115] on img at bounding box center [12, 116] width 14 height 14
click at [14, 112] on img at bounding box center [12, 116] width 14 height 14
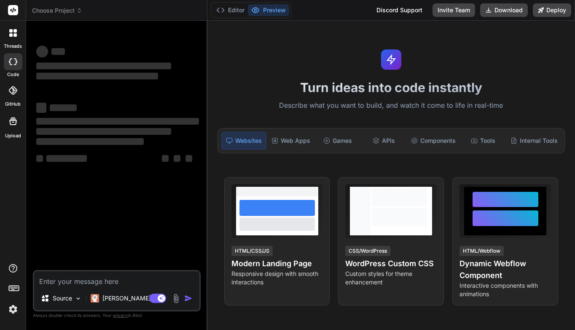
click at [75, 12] on span "Choose Project" at bounding box center [57, 10] width 50 height 8
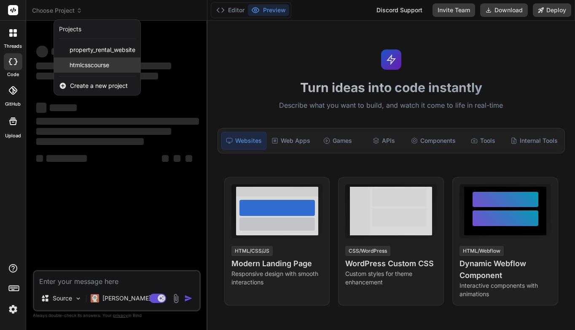
click at [89, 65] on span "htmlcsscourse" at bounding box center [90, 65] width 40 height 8
type textarea "x"
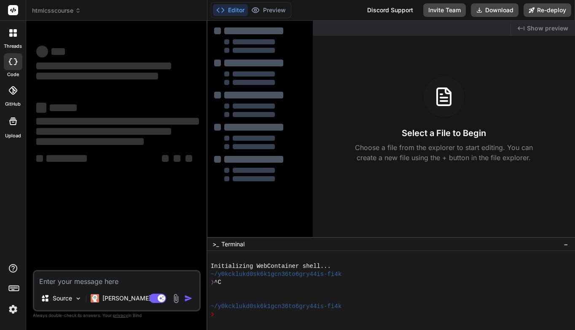
click at [235, 11] on button "Editor" at bounding box center [230, 10] width 35 height 12
click at [62, 11] on span "htmlcsscourse" at bounding box center [56, 10] width 49 height 8
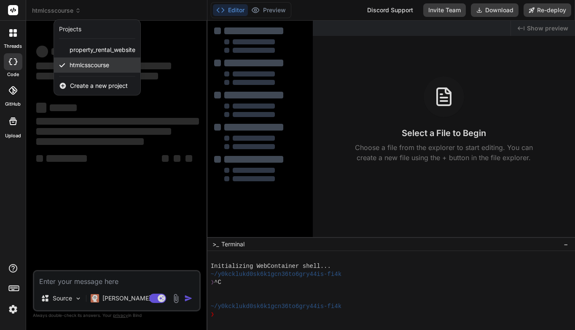
click at [80, 61] on span "htmlcsscourse" at bounding box center [90, 65] width 40 height 8
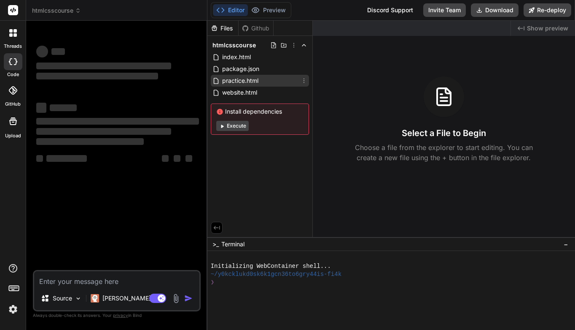
click at [239, 78] on span "practice.html" at bounding box center [241, 81] width 38 height 10
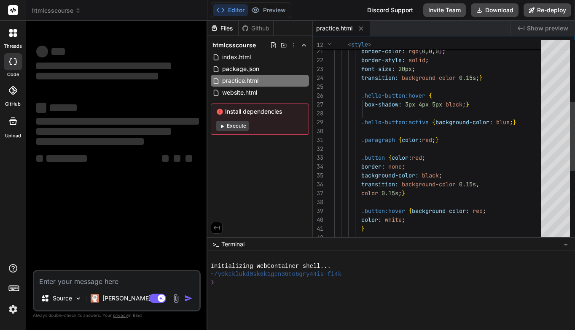
type textarea "x"
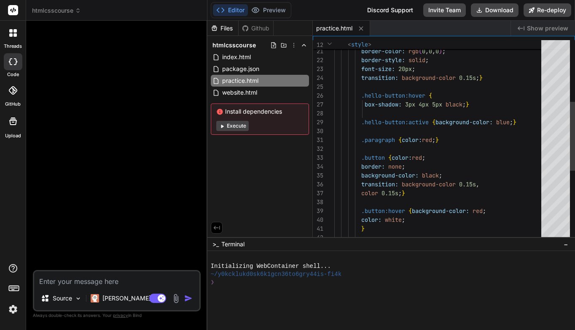
click at [438, 95] on div ".hello-button:hover {" at bounding box center [441, 95] width 212 height 9
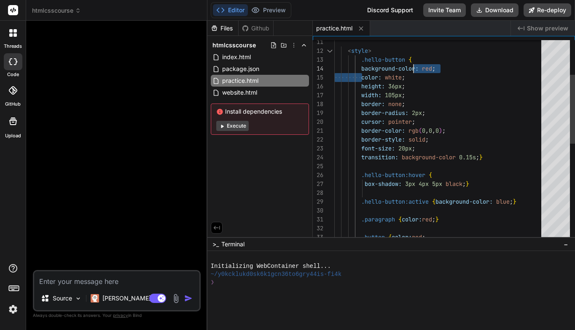
scroll to position [35, 0]
click at [365, 70] on span "background-color:" at bounding box center [390, 69] width 57 height 8
click at [362, 69] on span at bounding box center [348, 69] width 27 height 8
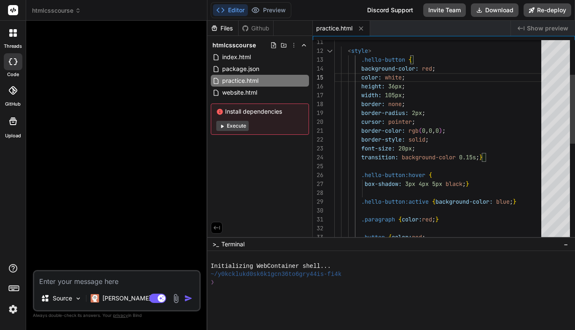
click at [362, 69] on span at bounding box center [348, 69] width 27 height 8
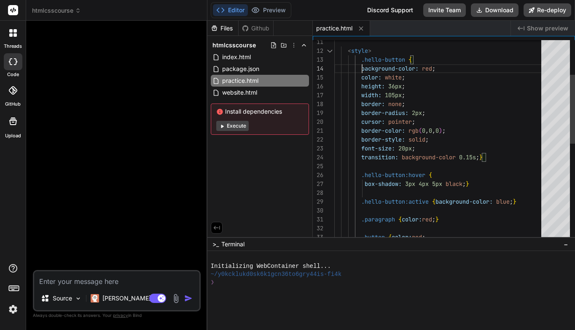
drag, startPoint x: 362, startPoint y: 68, endPoint x: 438, endPoint y: 66, distance: 76.0
click at [438, 66] on div "background-color: red ;" at bounding box center [441, 68] width 212 height 9
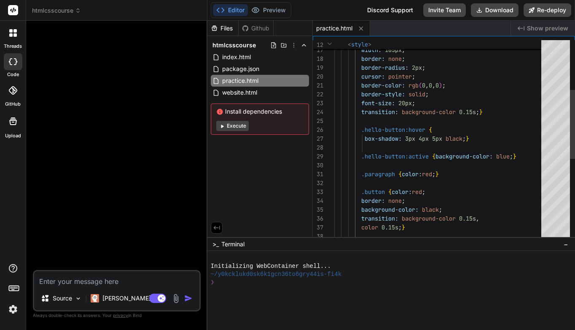
click at [442, 127] on div ".hello-button:hover {" at bounding box center [441, 129] width 212 height 9
drag, startPoint x: 497, startPoint y: 130, endPoint x: 506, endPoint y: 131, distance: 9.3
click at [503, 131] on span "red" at bounding box center [498, 130] width 10 height 8
click at [503, 130] on span "red" at bounding box center [498, 130] width 10 height 8
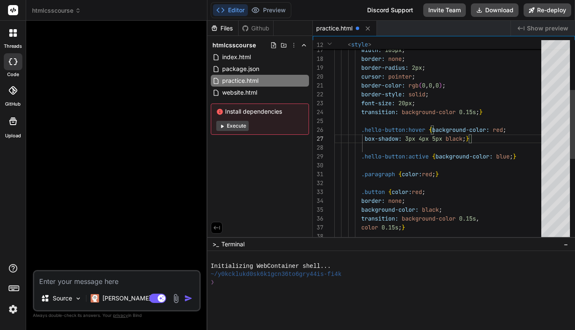
click at [503, 129] on span "red" at bounding box center [498, 130] width 10 height 8
click at [491, 140] on div "box-shadow: 3px 4px 5px black ; }" at bounding box center [441, 138] width 212 height 9
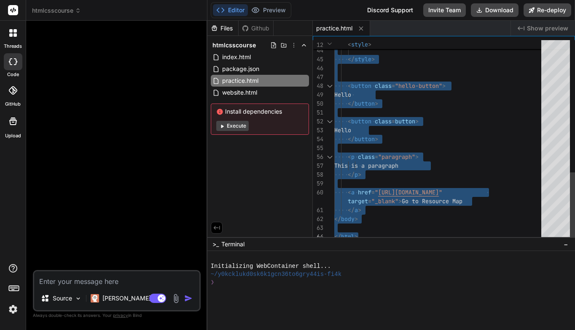
drag, startPoint x: 335, startPoint y: 44, endPoint x: 448, endPoint y: 265, distance: 248.3
click at [497, 94] on div "Hello" at bounding box center [441, 94] width 212 height 9
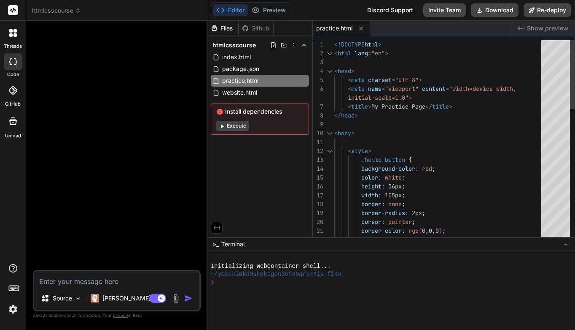
click at [433, 53] on div "< html lang = "en" >" at bounding box center [441, 53] width 212 height 9
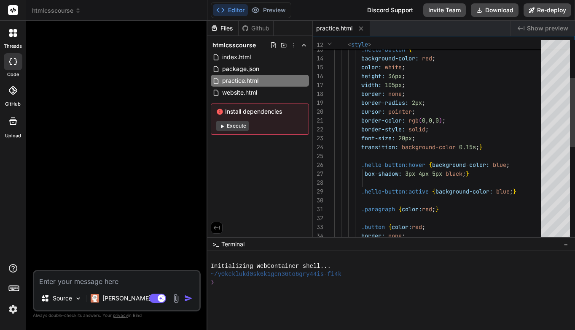
click at [424, 139] on div "font-size: 20px ;" at bounding box center [441, 138] width 212 height 9
click at [419, 138] on div "font-size: 20px ;" at bounding box center [441, 138] width 212 height 9
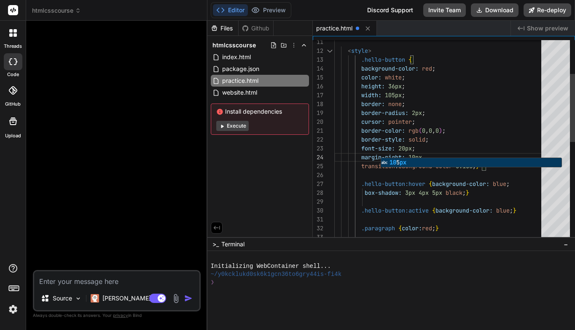
click at [448, 149] on div "font-size: 20px ;" at bounding box center [441, 148] width 212 height 9
click at [442, 146] on div "font-size: 20px ;" at bounding box center [441, 148] width 212 height 9
click at [432, 157] on div "margin-right: 10px" at bounding box center [441, 157] width 212 height 9
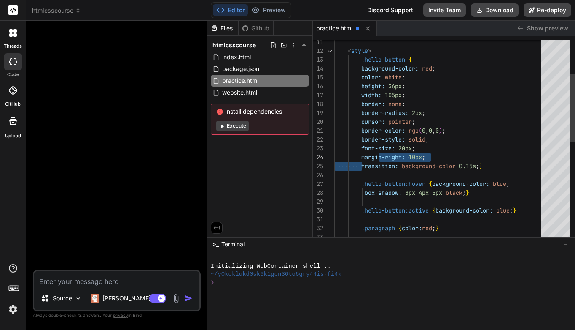
scroll to position [35, 0]
drag, startPoint x: 362, startPoint y: 157, endPoint x: 375, endPoint y: 157, distance: 12.3
click at [362, 156] on span at bounding box center [348, 157] width 27 height 8
drag, startPoint x: 362, startPoint y: 156, endPoint x: 428, endPoint y: 155, distance: 66.7
click at [413, 157] on span "10px" at bounding box center [416, 157] width 14 height 8
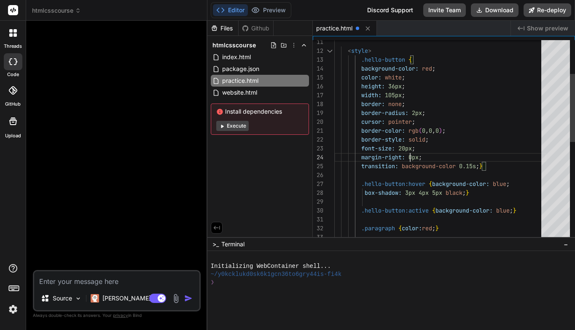
type textarea "cursor: pointer; border-color: rgb(0,0,0); border-style: solid; font-size: 20px…"
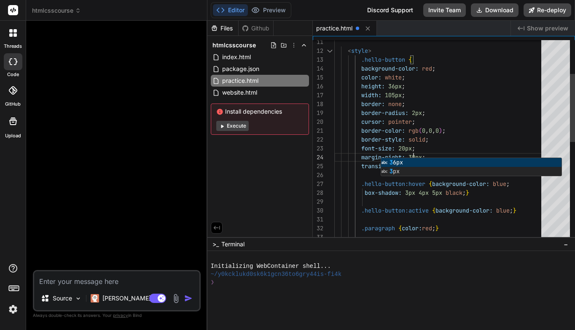
click at [460, 143] on div "border-style: solid ;" at bounding box center [441, 139] width 212 height 9
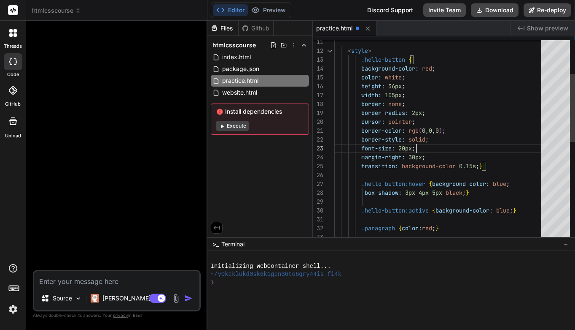
click at [433, 160] on div "margin-right: 30px ;" at bounding box center [441, 157] width 212 height 9
click at [502, 170] on div "transition: background-color 0.15s ; }" at bounding box center [441, 166] width 212 height 9
